Goal: Check status: Check status

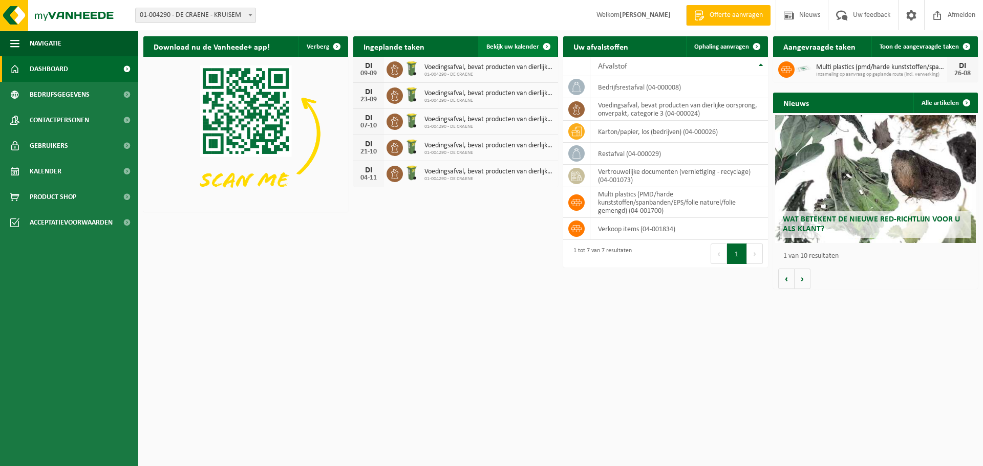
click at [522, 40] on link "Bekijk uw kalender" at bounding box center [517, 46] width 79 height 20
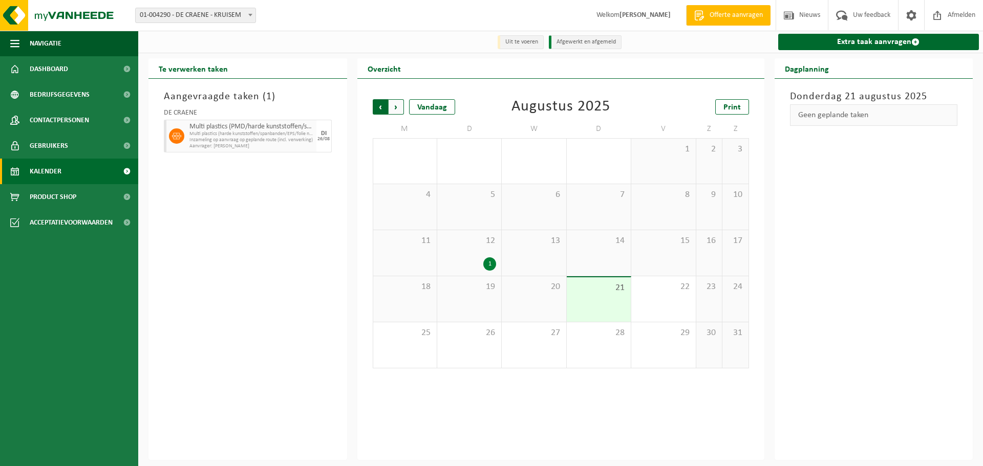
click at [394, 110] on span "Volgende" at bounding box center [395, 106] width 15 height 15
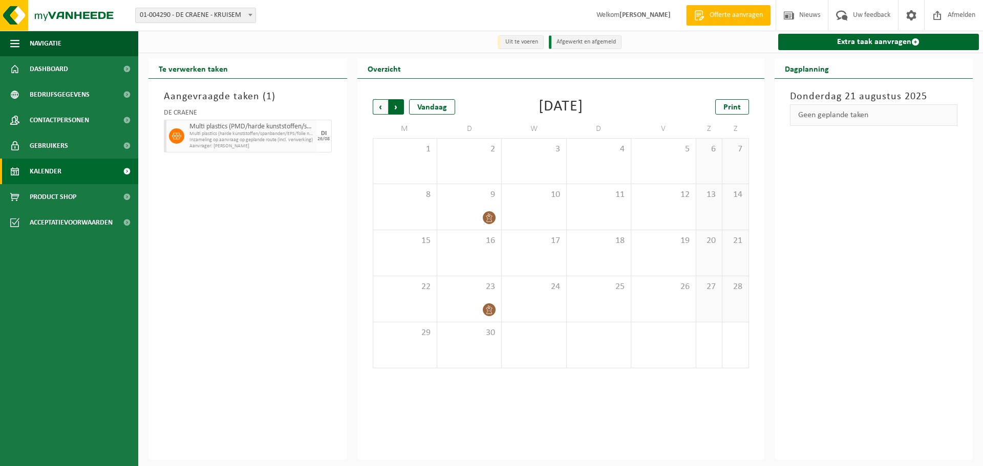
click at [379, 109] on span "Vorige" at bounding box center [380, 106] width 15 height 15
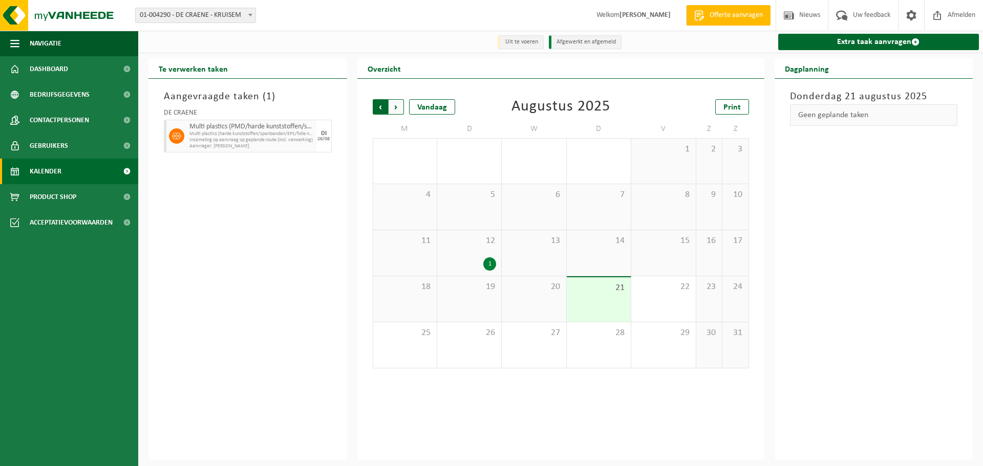
click at [397, 111] on span "Volgende" at bounding box center [395, 106] width 15 height 15
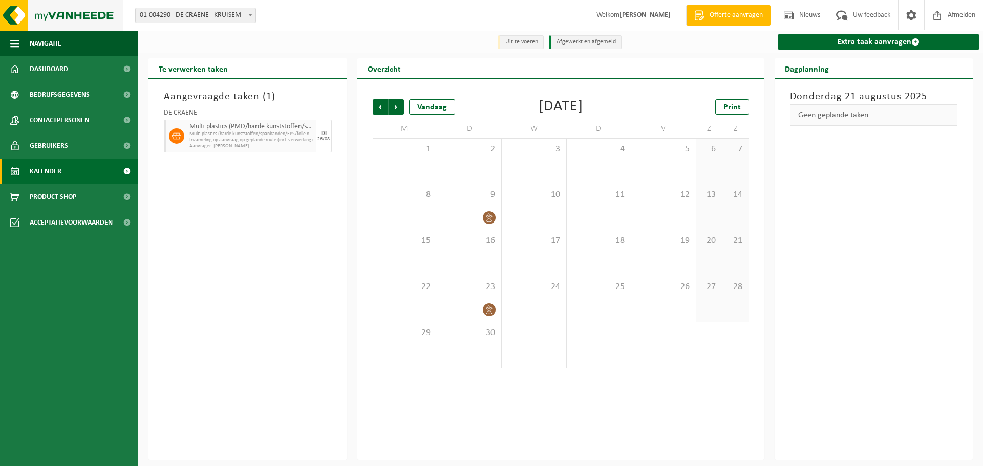
click at [99, 14] on img at bounding box center [61, 15] width 123 height 31
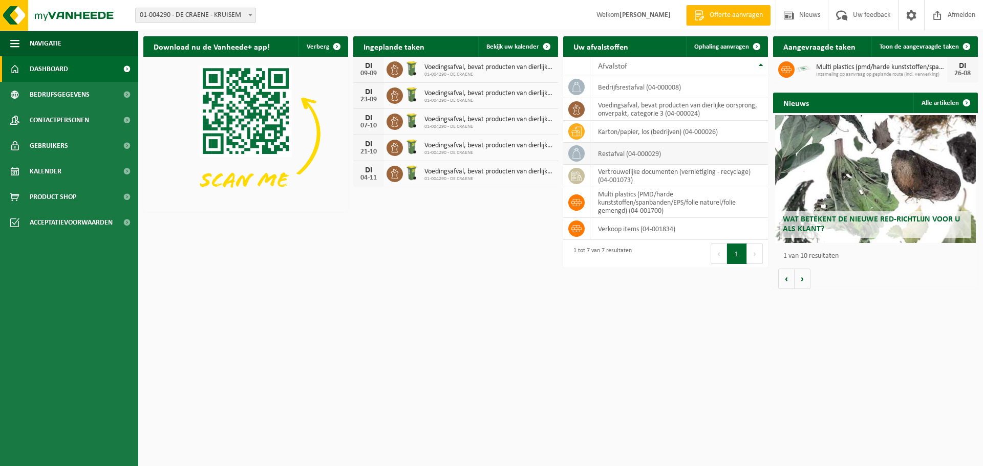
click at [645, 159] on td "restafval (04-000029)" at bounding box center [679, 154] width 178 height 22
